Goal: Task Accomplishment & Management: Manage account settings

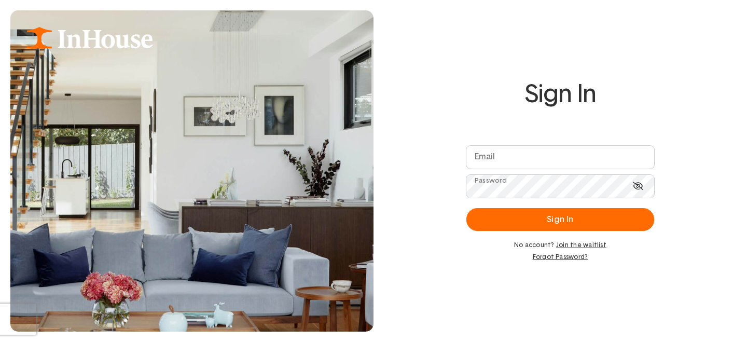
type input "**********"
click at [639, 185] on icon at bounding box center [638, 186] width 10 height 8
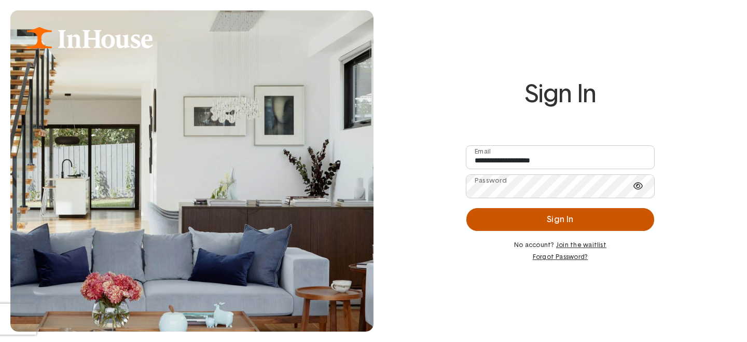
click at [524, 216] on button "Sign In" at bounding box center [560, 219] width 188 height 23
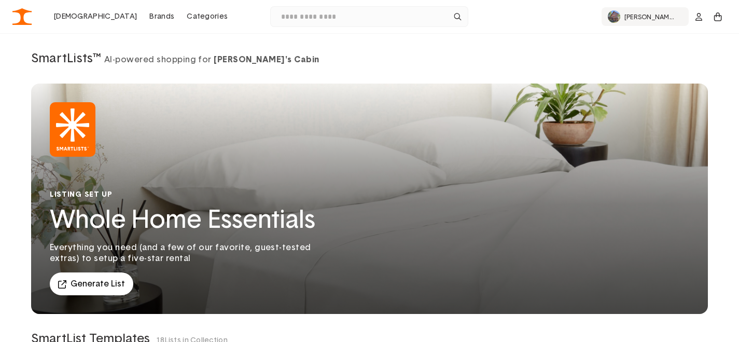
click at [651, 18] on p "[PERSON_NAME]'s Cabin" at bounding box center [653, 16] width 58 height 7
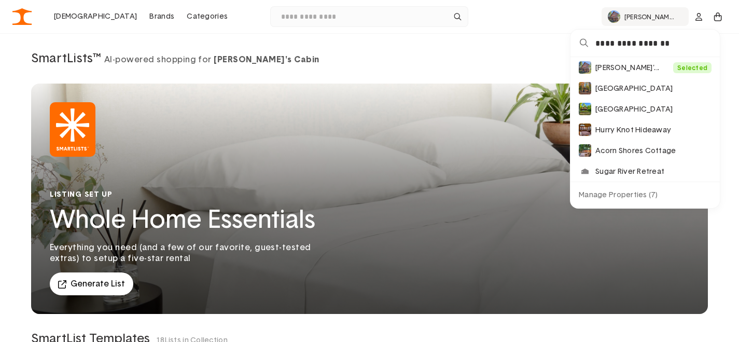
click at [24, 23] on img at bounding box center [22, 16] width 20 height 17
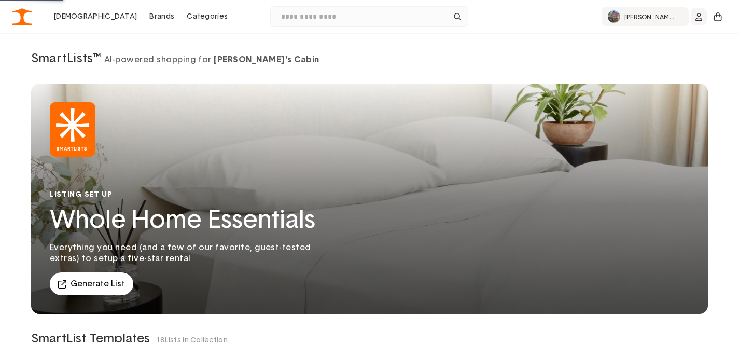
click at [701, 20] on icon "dropdown trigger" at bounding box center [699, 17] width 7 height 8
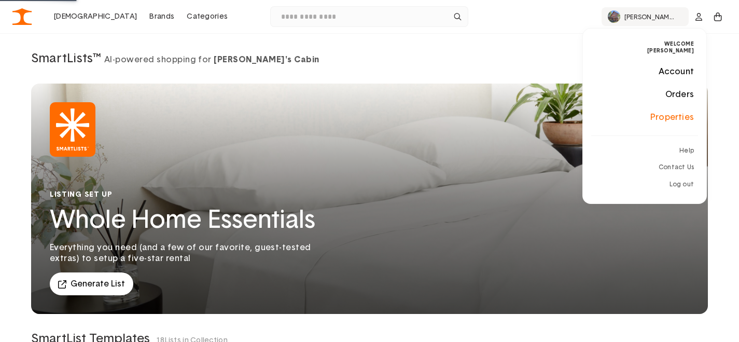
click at [675, 114] on link "Properties" at bounding box center [644, 117] width 123 height 23
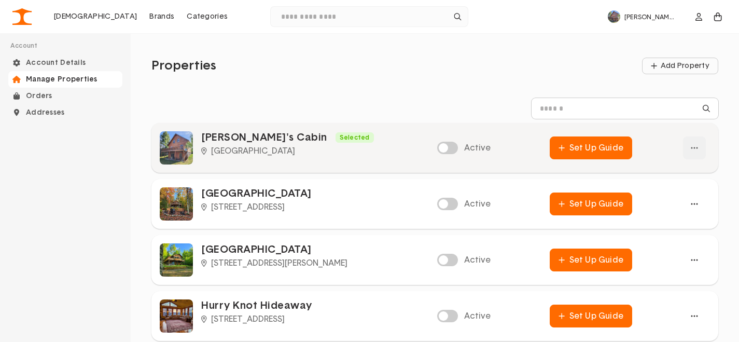
click at [693, 154] on div "button" at bounding box center [694, 147] width 23 height 23
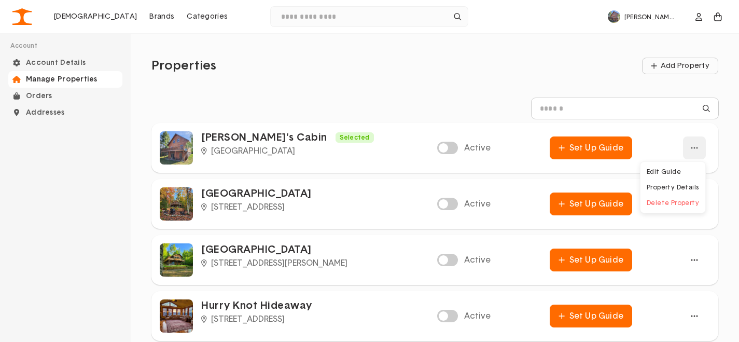
click at [397, 29] on div "SmartLists Brands Categories Cancel Popular Searches Coffee Sheet set Plant Sto…" at bounding box center [369, 16] width 714 height 33
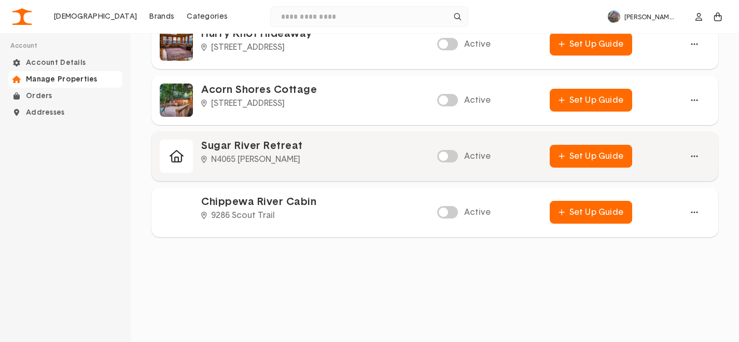
scroll to position [259, 0]
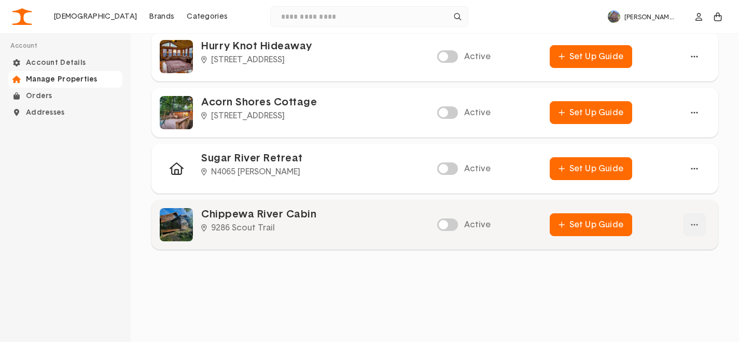
click at [693, 226] on div "button" at bounding box center [694, 224] width 23 height 23
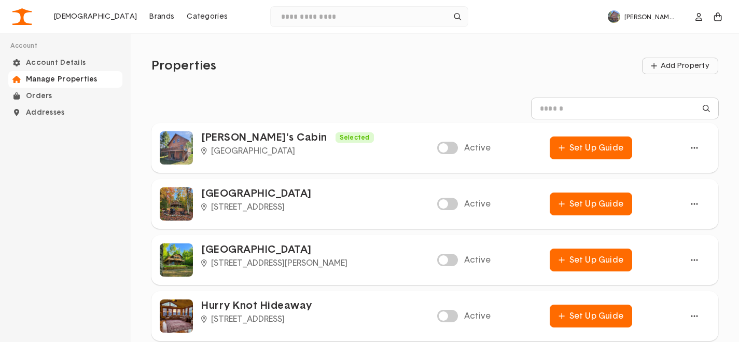
scroll to position [0, 0]
click at [304, 71] on div "Properties Add Property" at bounding box center [434, 65] width 567 height 23
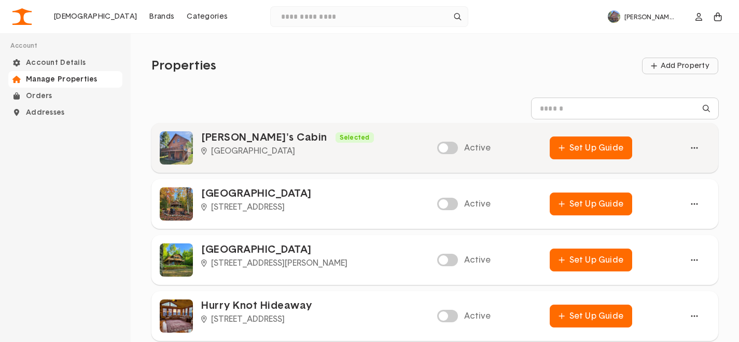
click at [236, 145] on div "Selected Kurt's Cabin Lost Lake Road" at bounding box center [315, 147] width 228 height 33
click at [698, 144] on div "button" at bounding box center [694, 147] width 23 height 23
click at [681, 172] on button "Edit Guide" at bounding box center [673, 172] width 61 height 16
